Goal: Download file/media

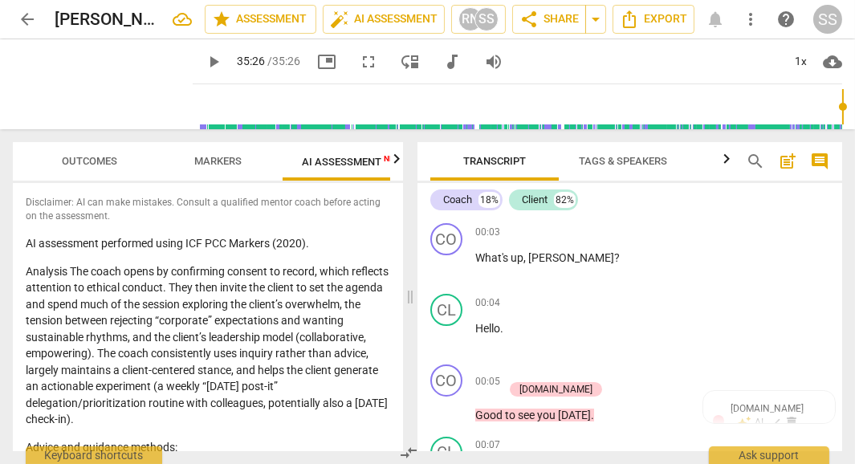
scroll to position [19474, 0]
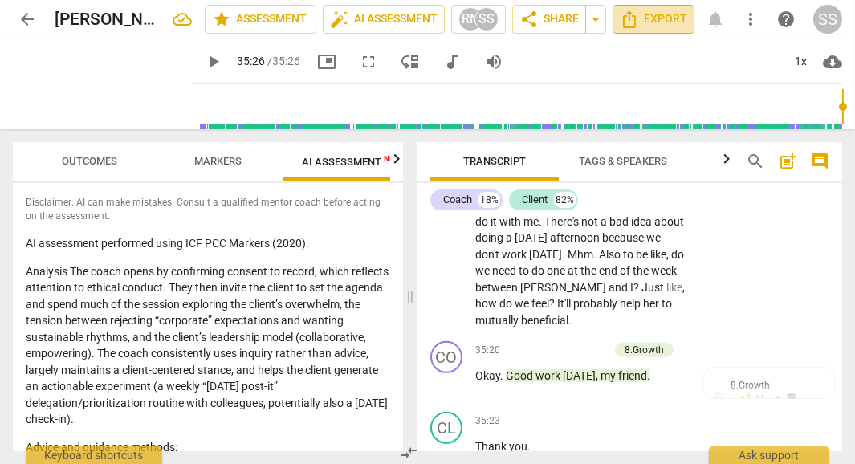
click at [656, 20] on span "Export" at bounding box center [653, 19] width 67 height 19
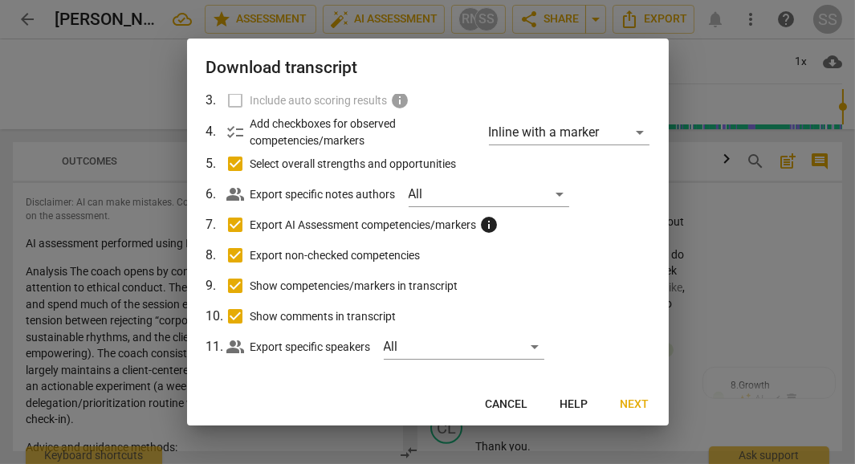
scroll to position [144, 0]
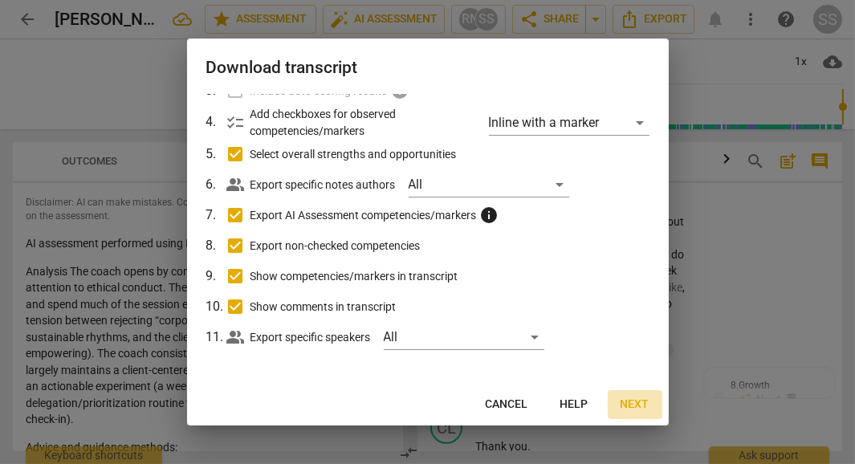
click at [627, 403] on span "Next" at bounding box center [635, 405] width 29 height 16
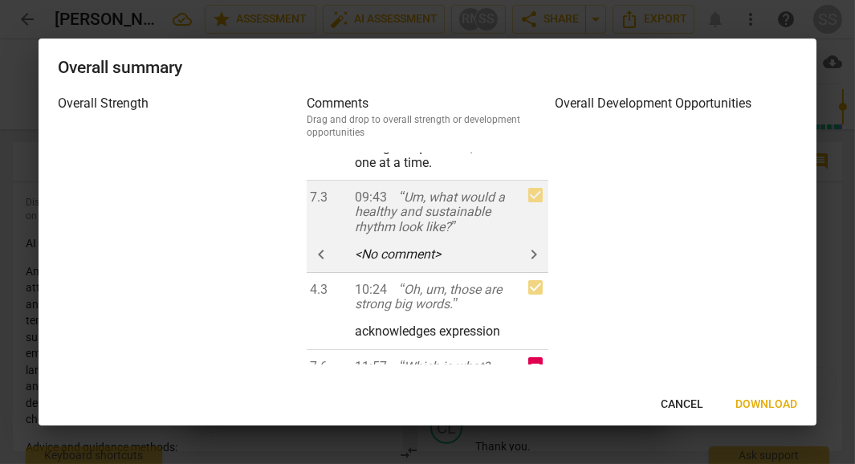
scroll to position [80, 0]
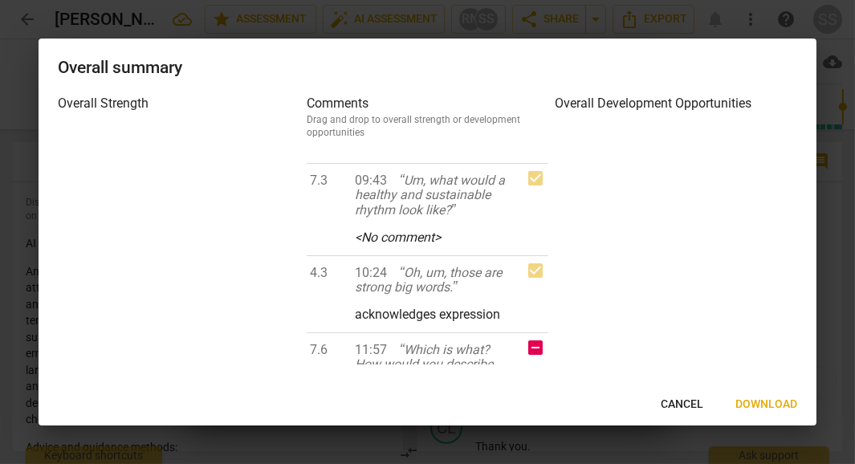
click at [760, 404] on span "Download" at bounding box center [767, 405] width 62 height 16
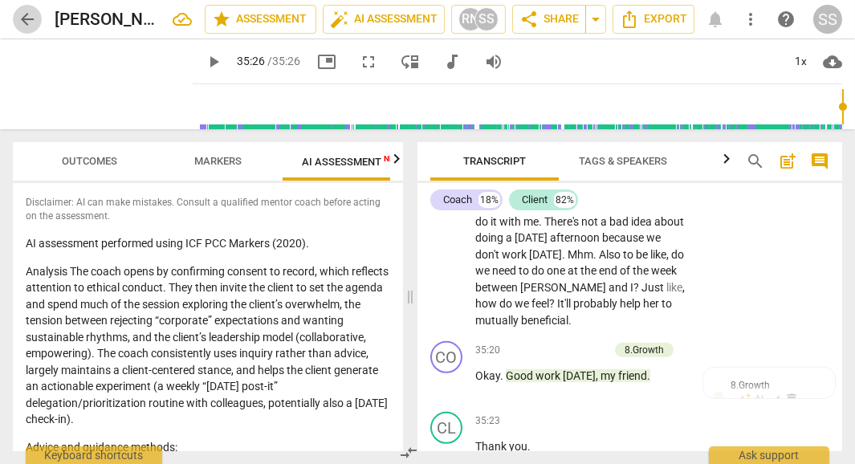
click at [30, 27] on span "arrow_back" at bounding box center [27, 19] width 19 height 19
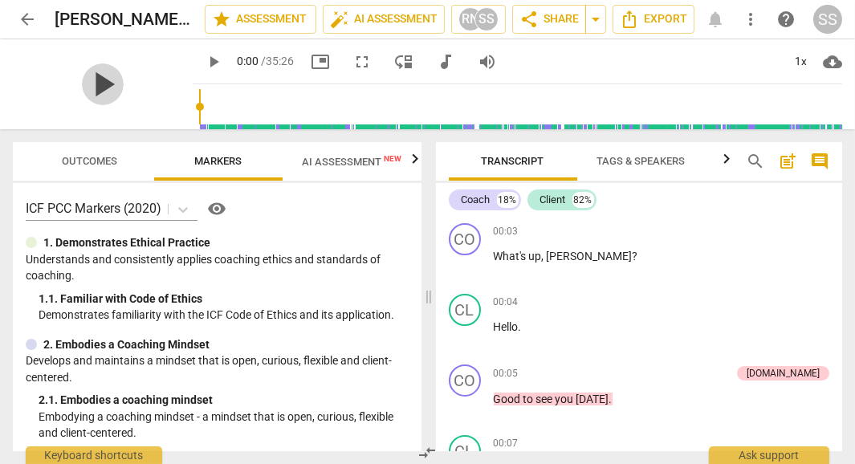
click at [95, 86] on span "play_arrow" at bounding box center [103, 84] width 42 height 42
click at [10, 2] on header "arrow_back [PERSON_NAME] 2 edit star Assessment auto_fix_high AI Assessment RN …" at bounding box center [427, 19] width 855 height 39
type input "6"
